Goal: Information Seeking & Learning: Find specific fact

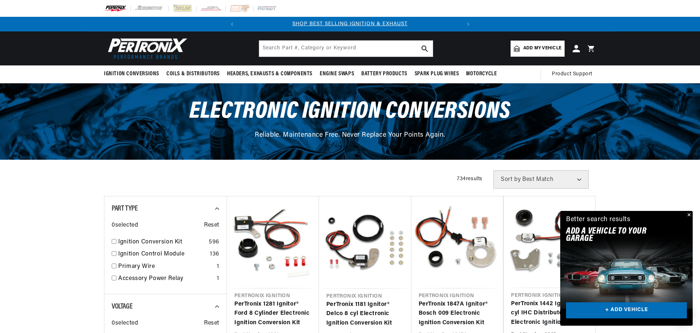
click at [692, 214] on button "Close" at bounding box center [688, 215] width 9 height 9
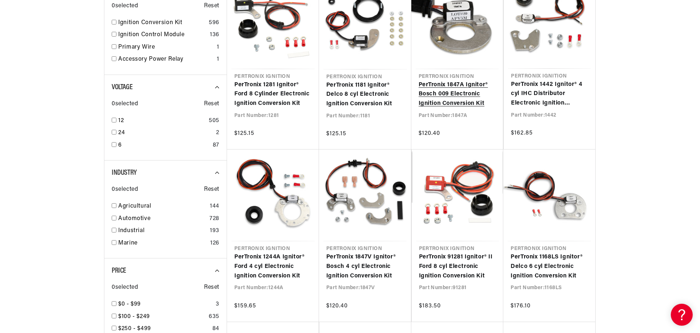
scroll to position [0, 221]
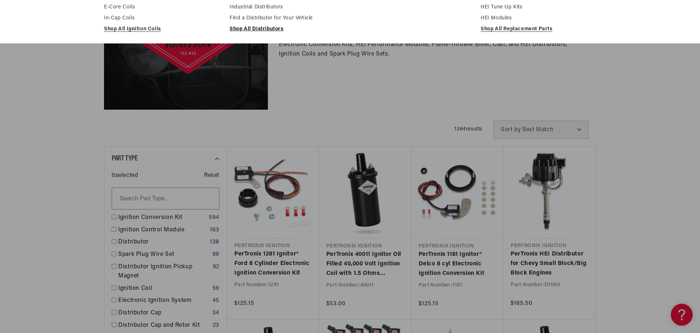
scroll to position [146, 0]
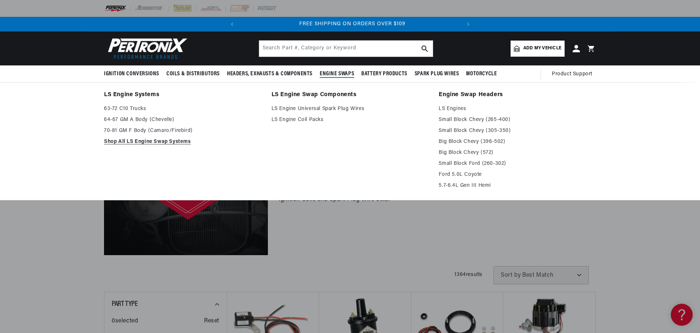
scroll to position [0, 221]
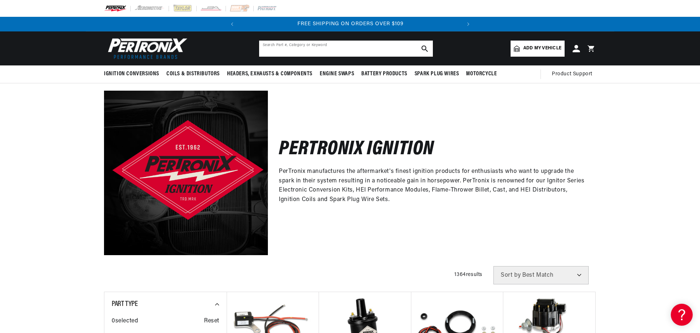
click at [279, 47] on input "text" at bounding box center [346, 49] width 174 height 16
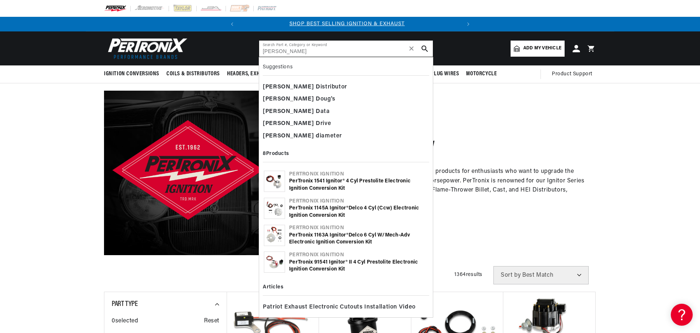
scroll to position [0, 0]
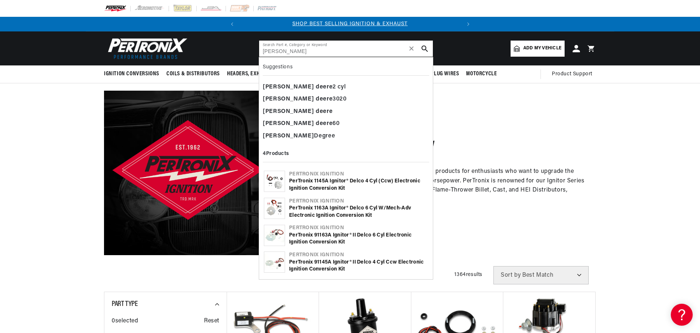
type input "john deere"
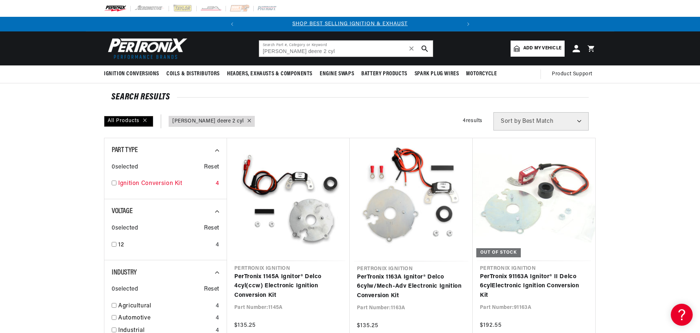
click at [173, 184] on link "Ignition Conversion Kit" at bounding box center [165, 183] width 95 height 9
checkbox input "false"
